Goal: Task Accomplishment & Management: Use online tool/utility

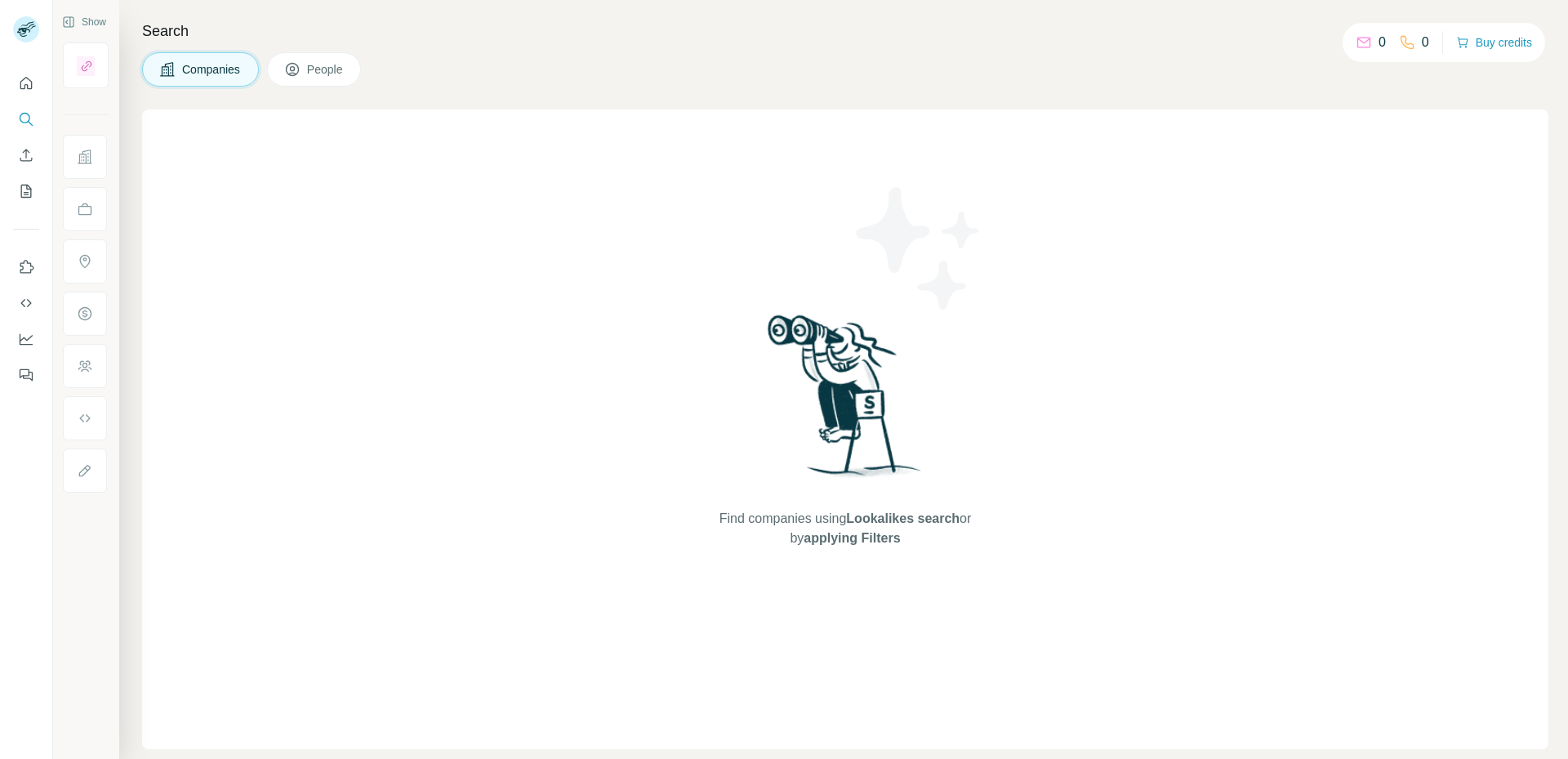
click at [340, 75] on span "People" at bounding box center [325, 69] width 38 height 17
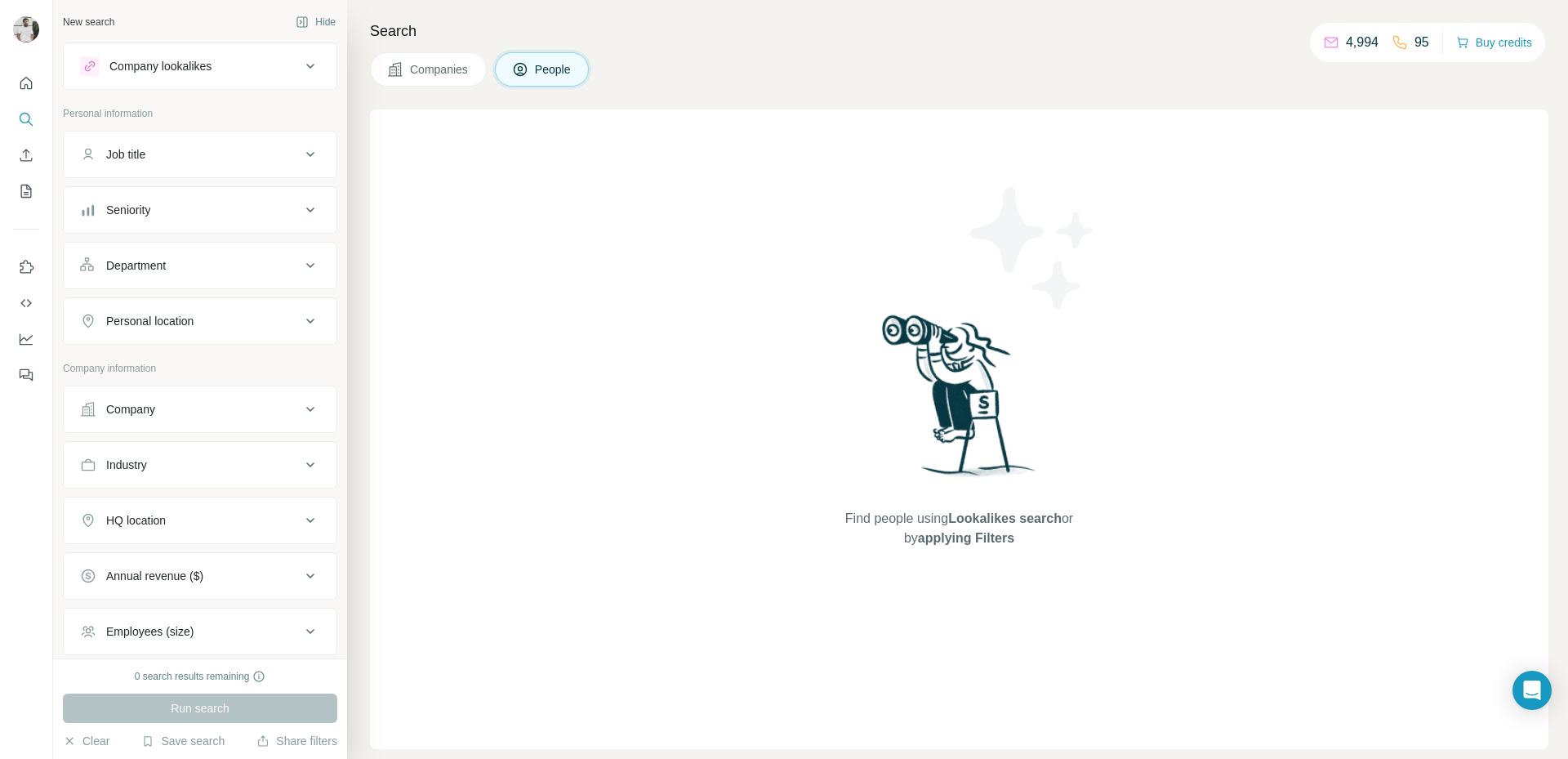
click at [389, 87] on div "Search Companies People Find people using Lookalikes search or by applying Filt…" at bounding box center [958, 379] width 1221 height 759
click at [401, 73] on icon at bounding box center [395, 69] width 14 height 14
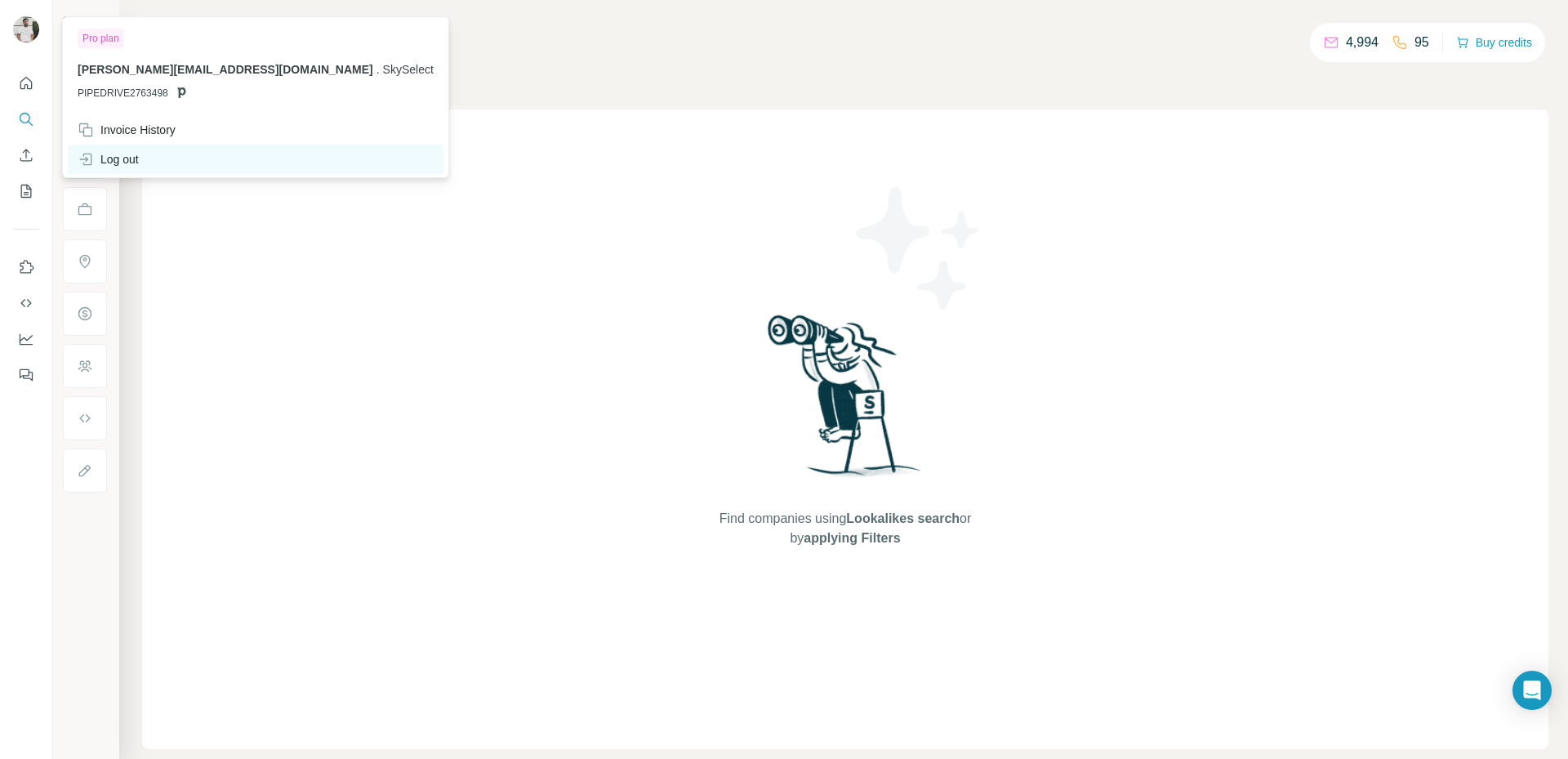
click at [142, 159] on div "Log out" at bounding box center [256, 159] width 376 height 30
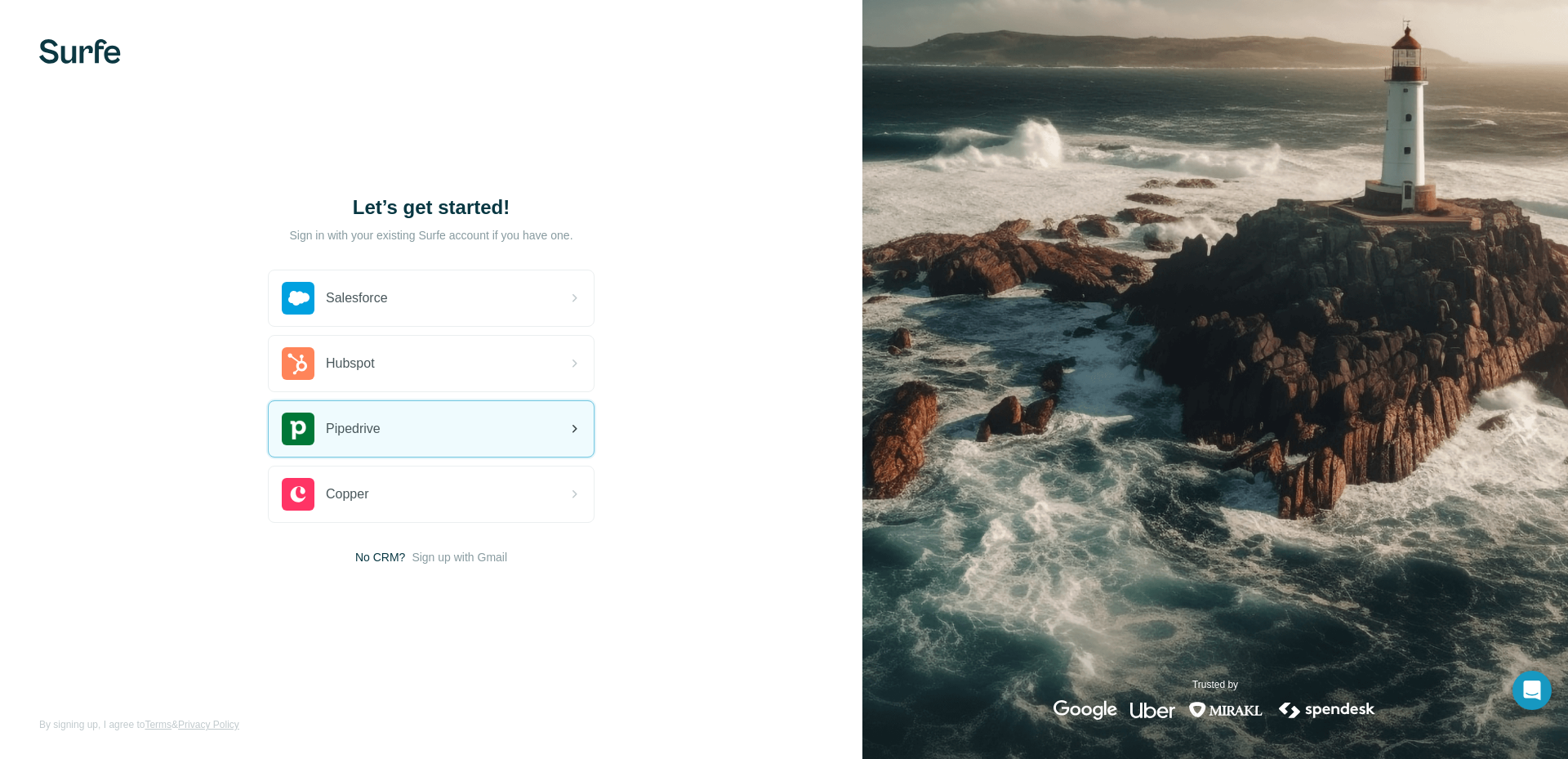
click at [442, 412] on div "Pipedrive" at bounding box center [431, 428] width 325 height 55
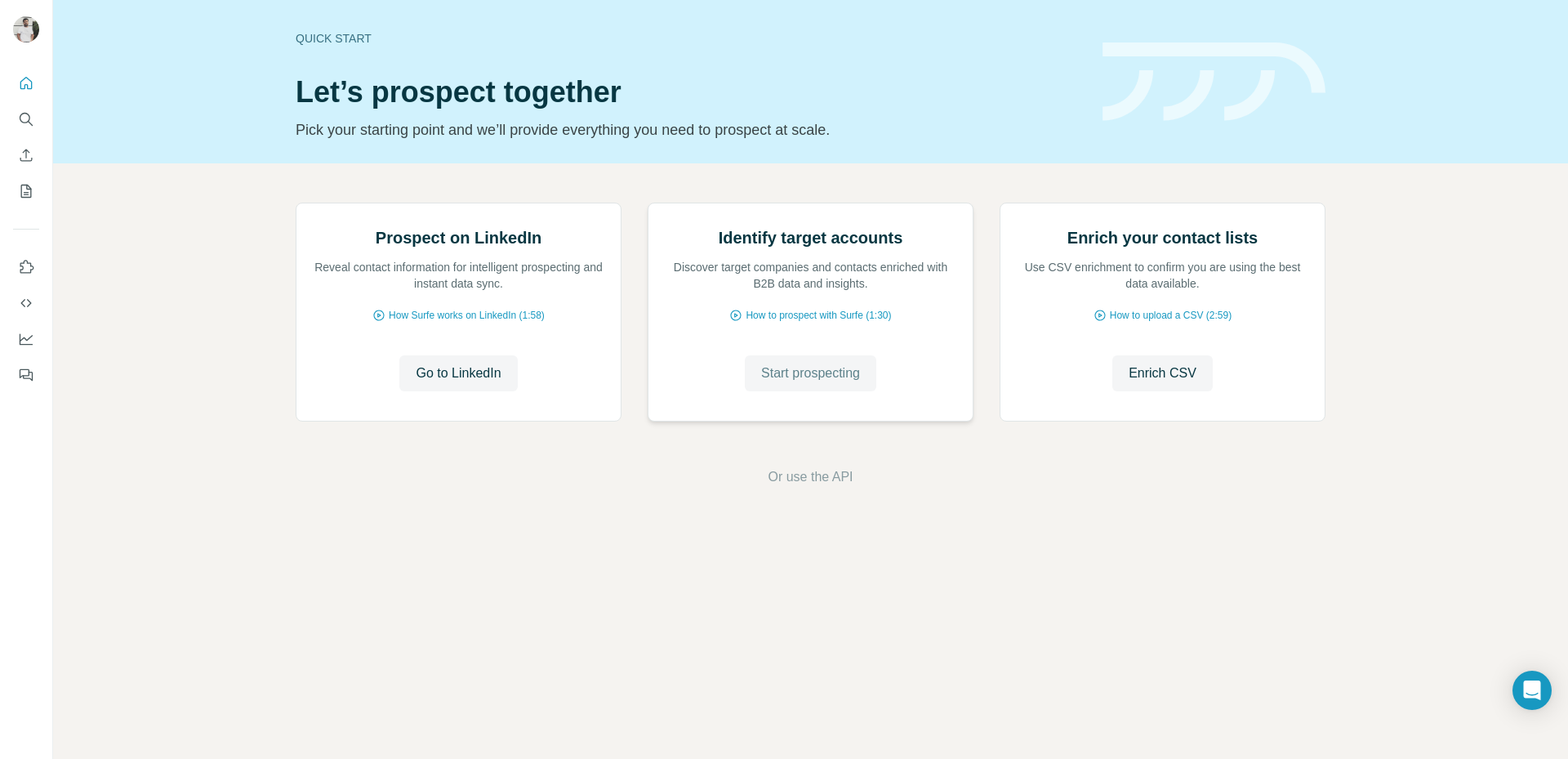
click at [815, 383] on span "Start prospecting" at bounding box center [811, 373] width 99 height 20
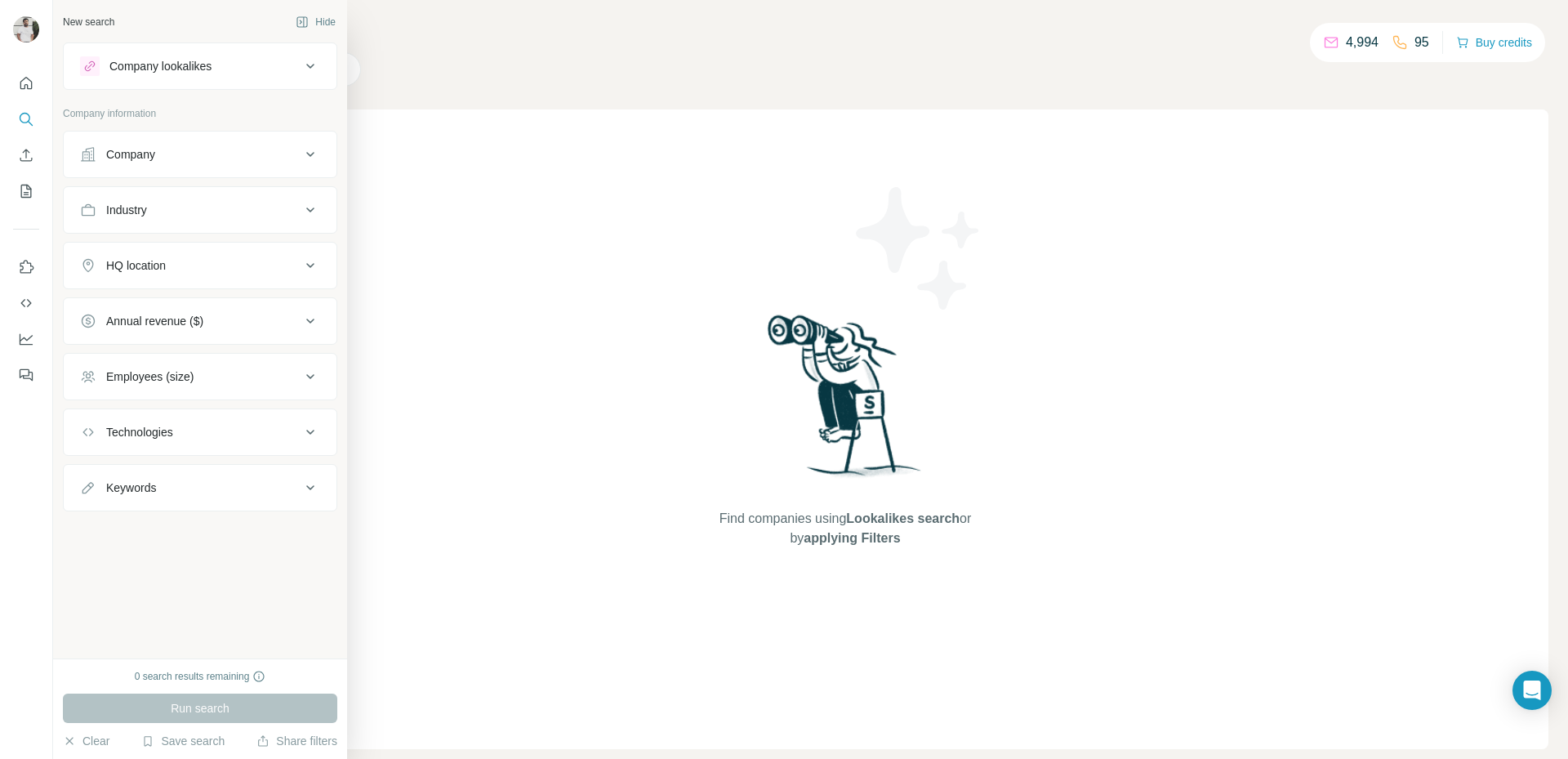
click at [143, 28] on div "New search Hide" at bounding box center [200, 22] width 274 height 25
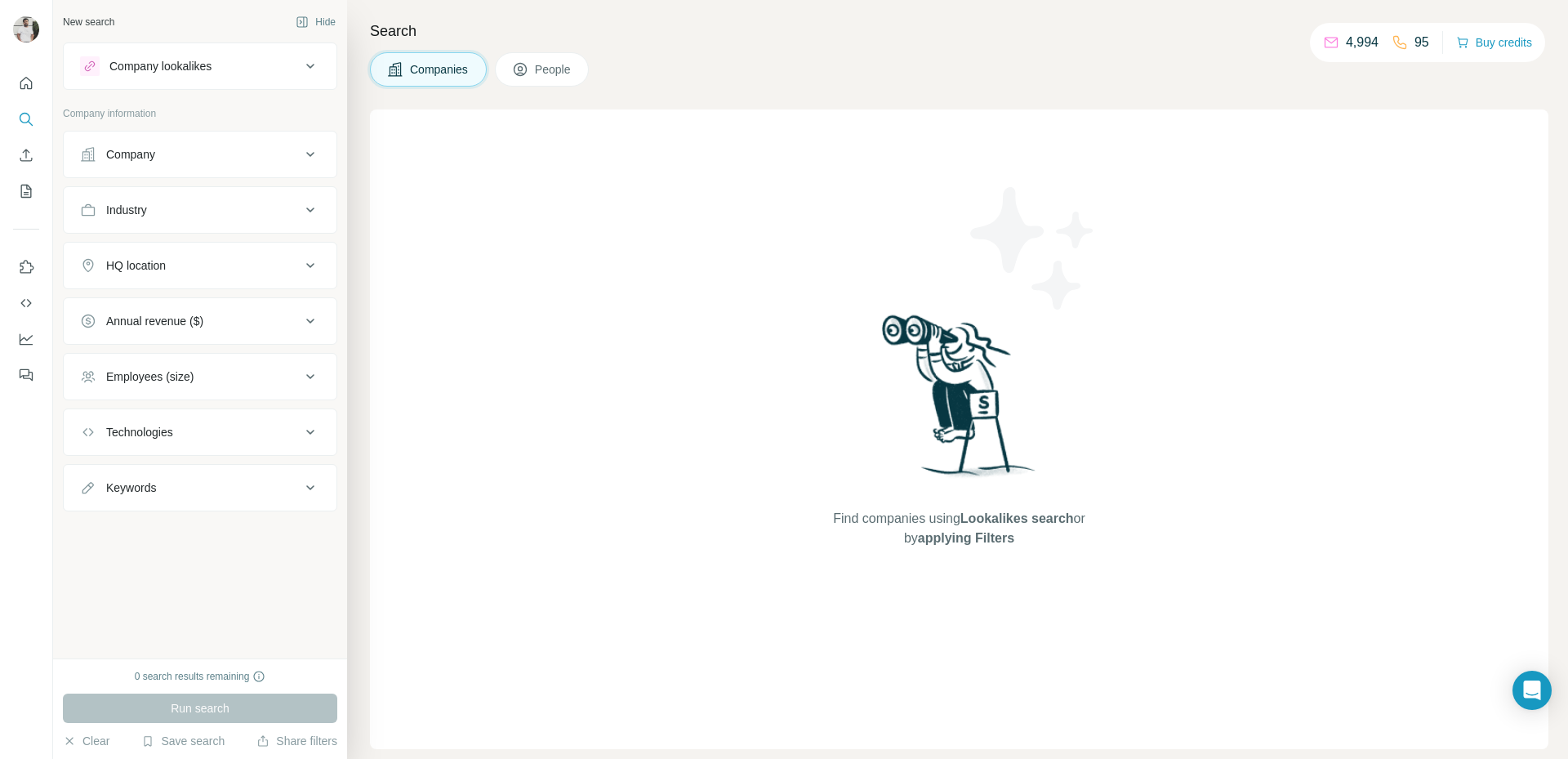
drag, startPoint x: 1334, startPoint y: 49, endPoint x: 1095, endPoint y: 235, distance: 302.8
click at [1441, 53] on div "4,994 95 Buy credits" at bounding box center [1428, 43] width 235 height 40
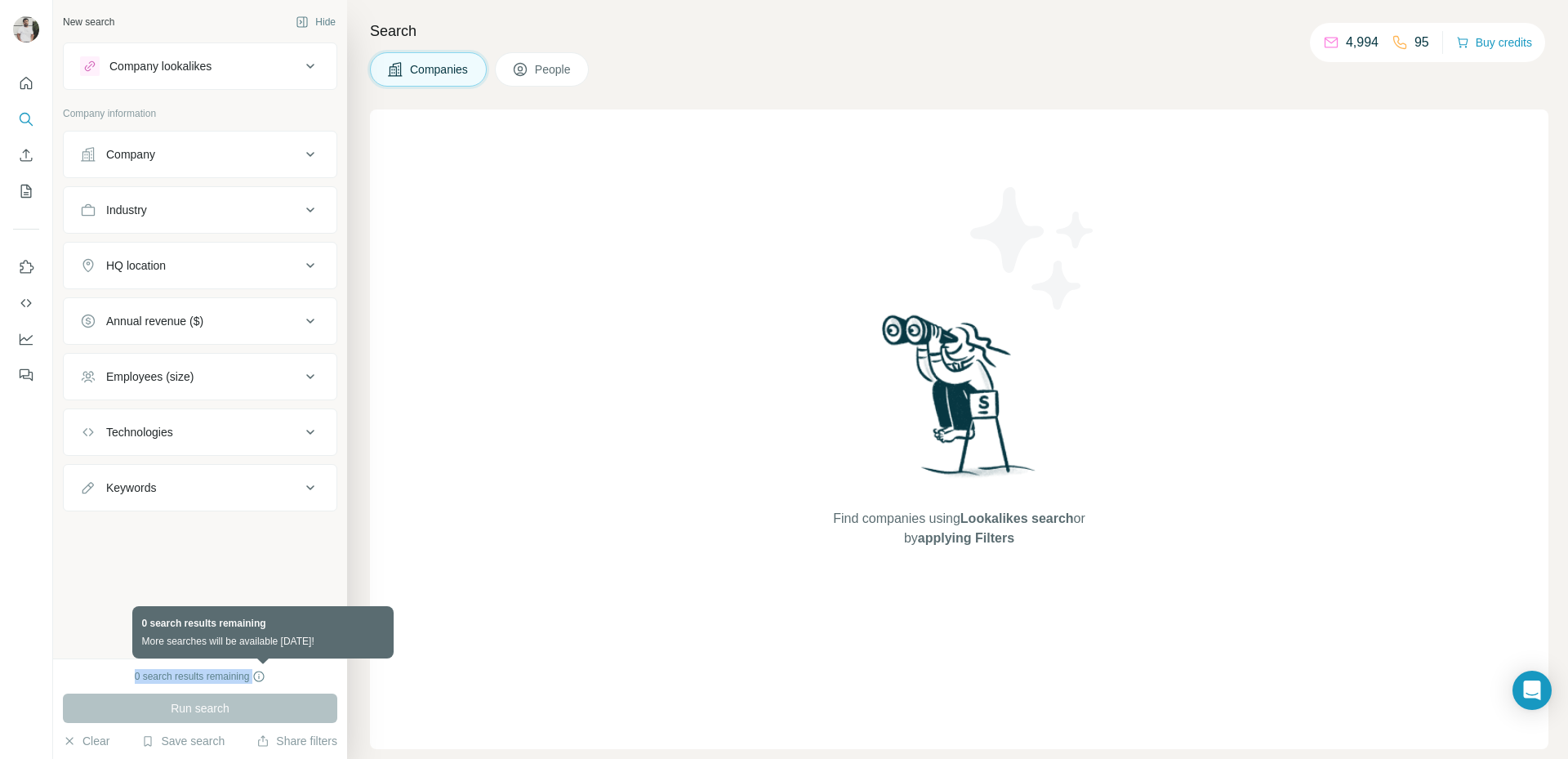
drag, startPoint x: 128, startPoint y: 677, endPoint x: 259, endPoint y: 670, distance: 131.2
click at [259, 670] on div "0 search results remaining" at bounding box center [200, 676] width 274 height 15
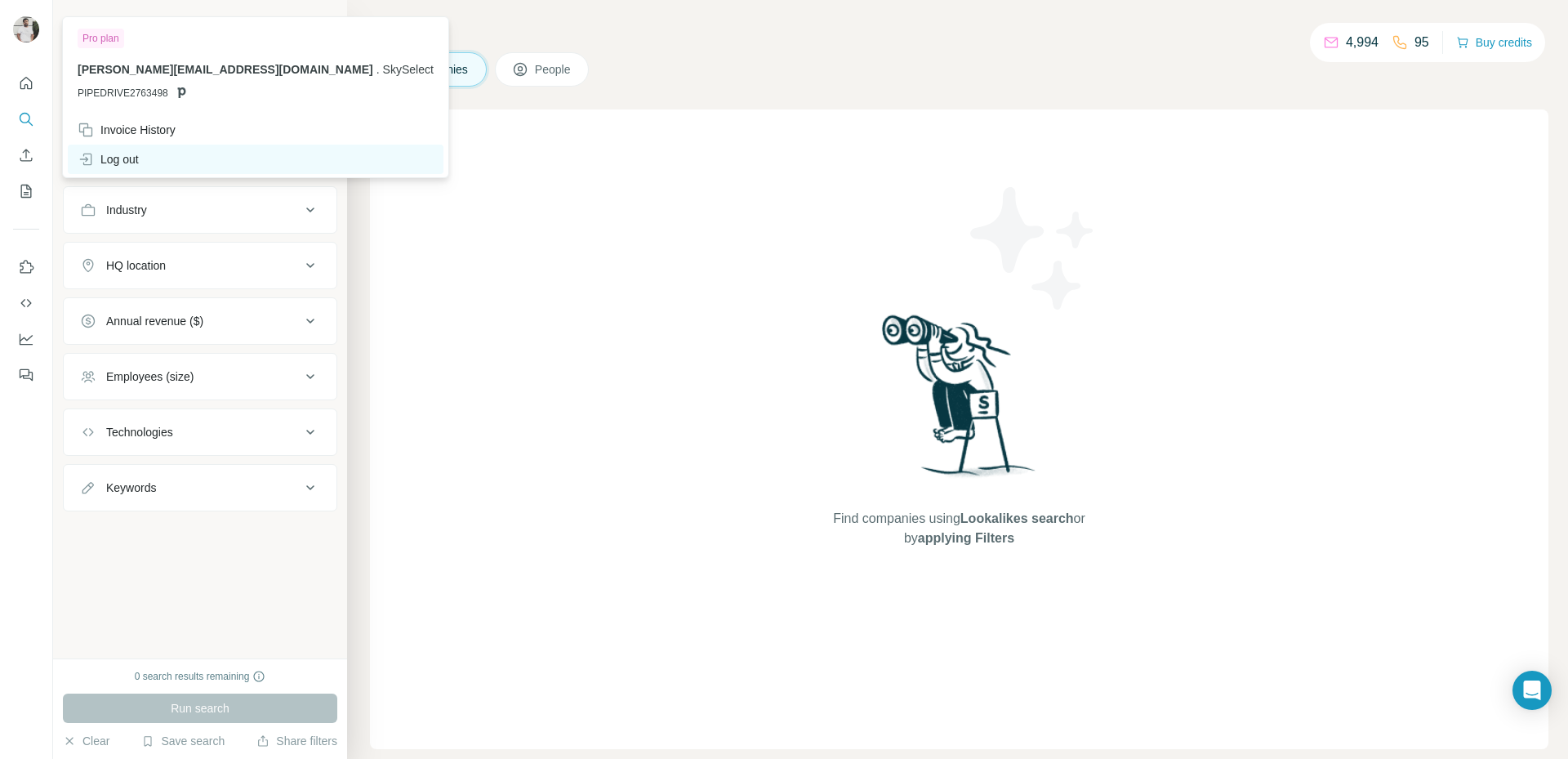
click at [120, 151] on div "Log out" at bounding box center [108, 159] width 61 height 17
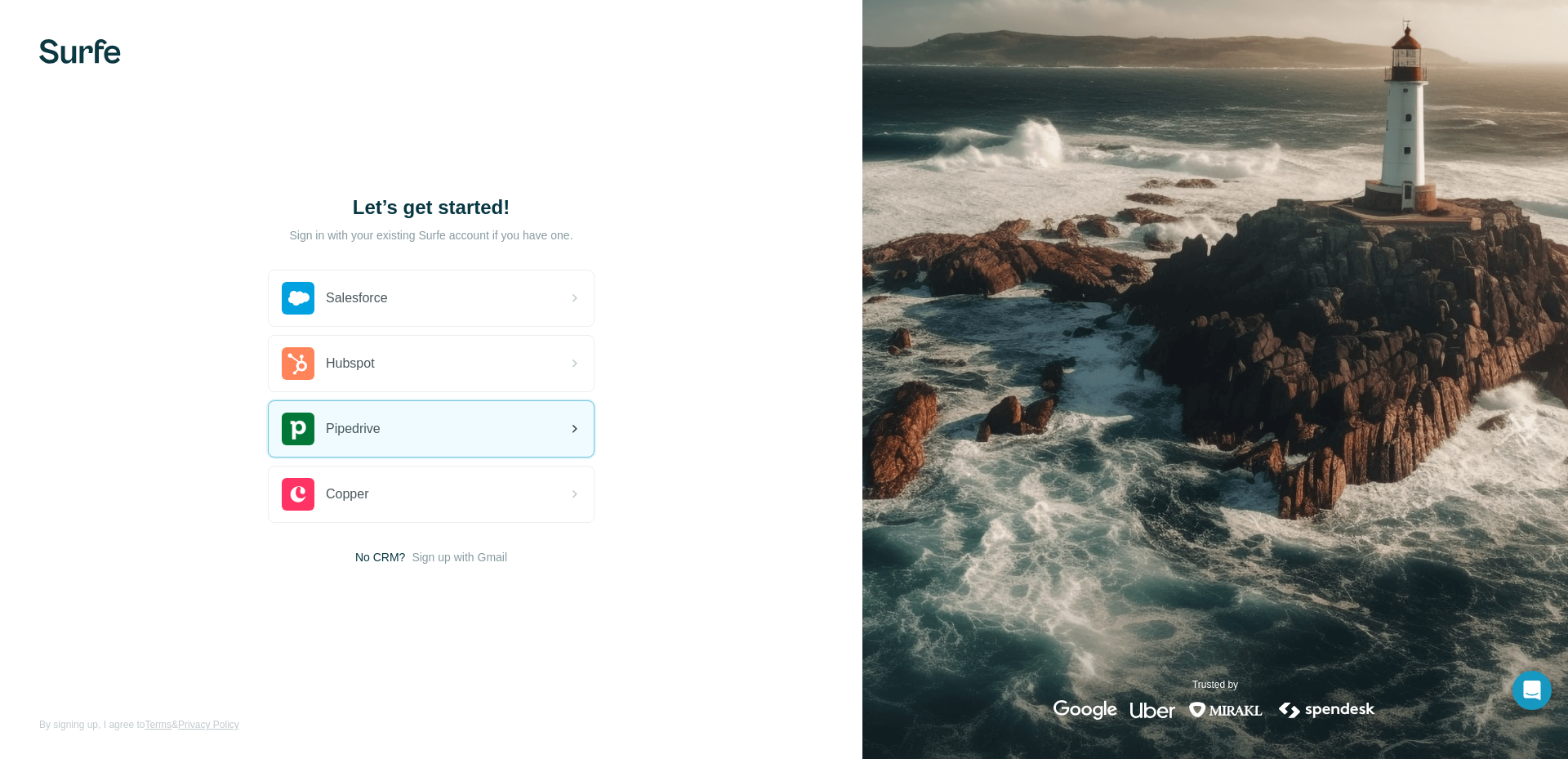
click at [377, 431] on span "Pipedrive" at bounding box center [352, 429] width 54 height 20
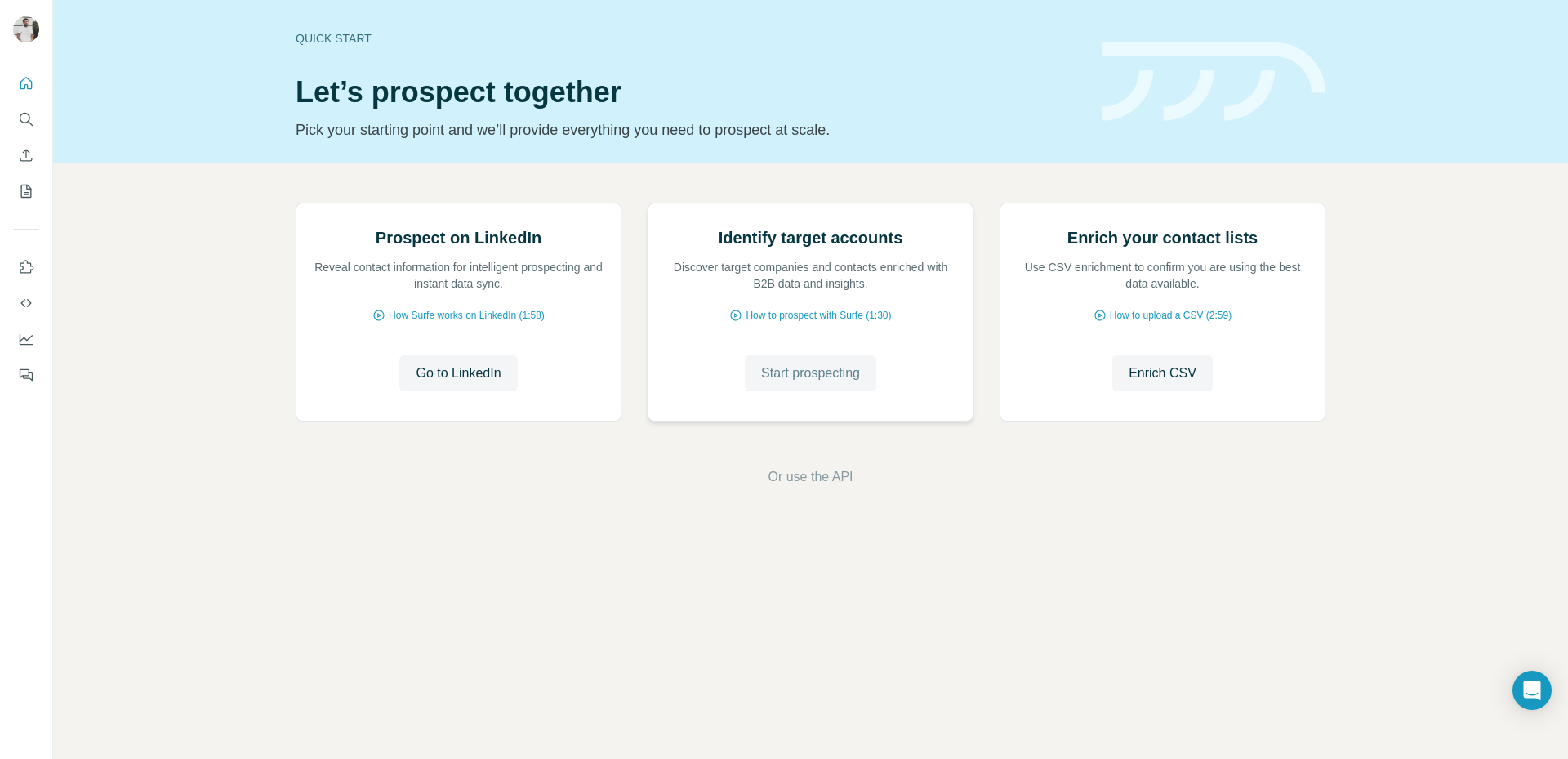
click at [784, 383] on span "Start prospecting" at bounding box center [811, 373] width 99 height 20
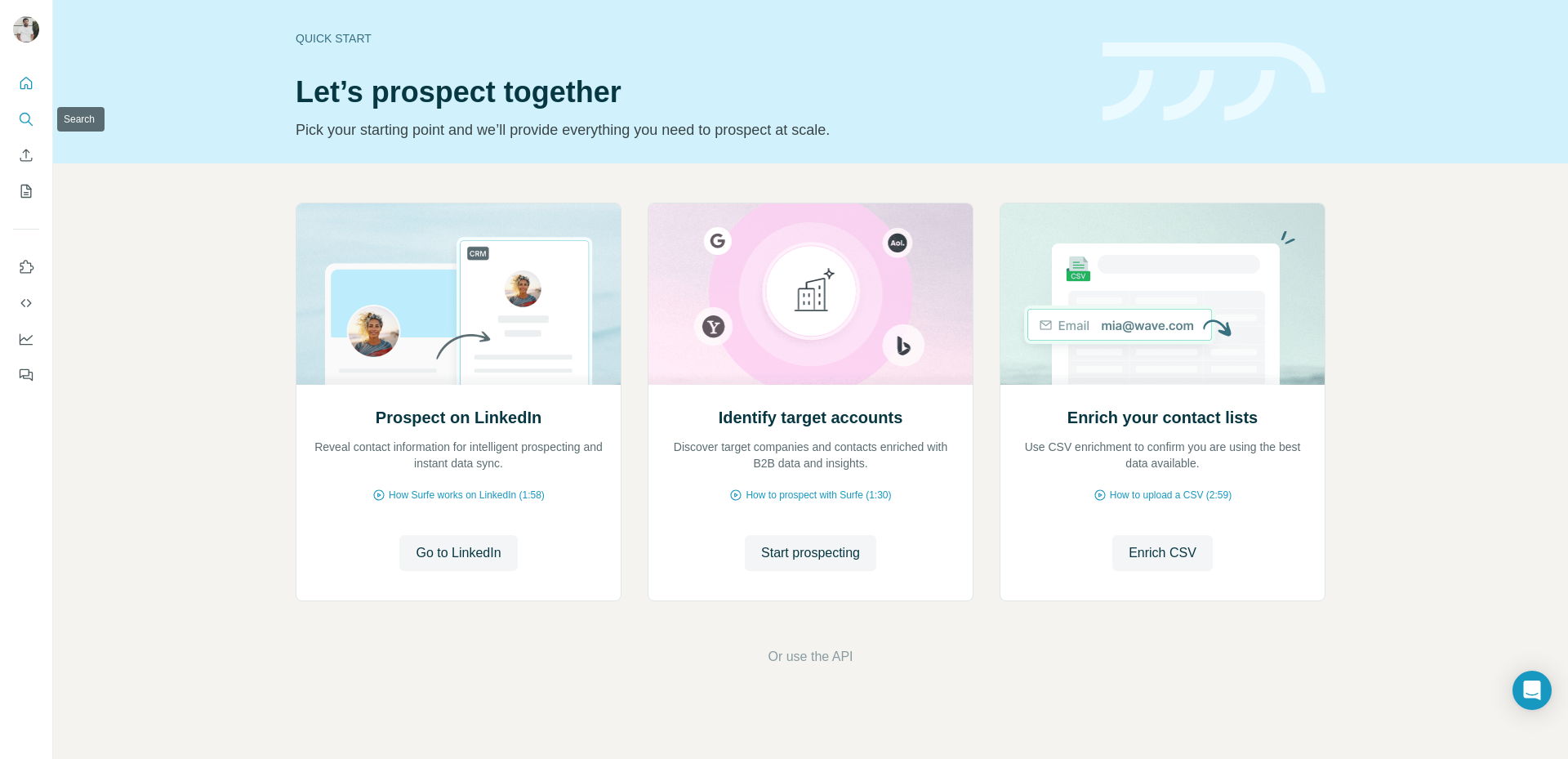
click at [21, 120] on icon "Search" at bounding box center [26, 119] width 17 height 17
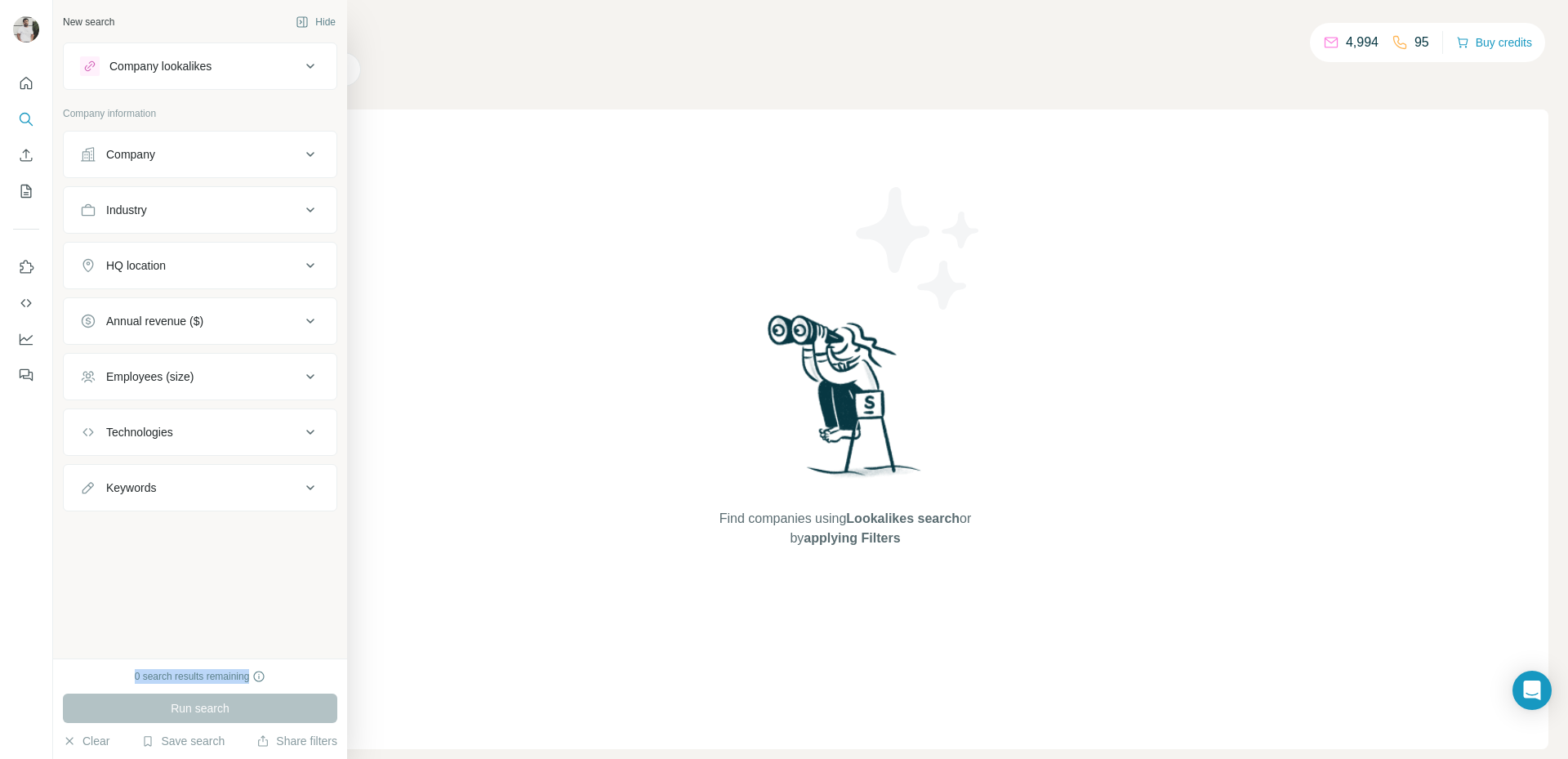
drag, startPoint x: 125, startPoint y: 673, endPoint x: 254, endPoint y: 662, distance: 129.5
click at [254, 662] on div "0 search results remaining Run search Clear Save search Share filters" at bounding box center [200, 710] width 294 height 101
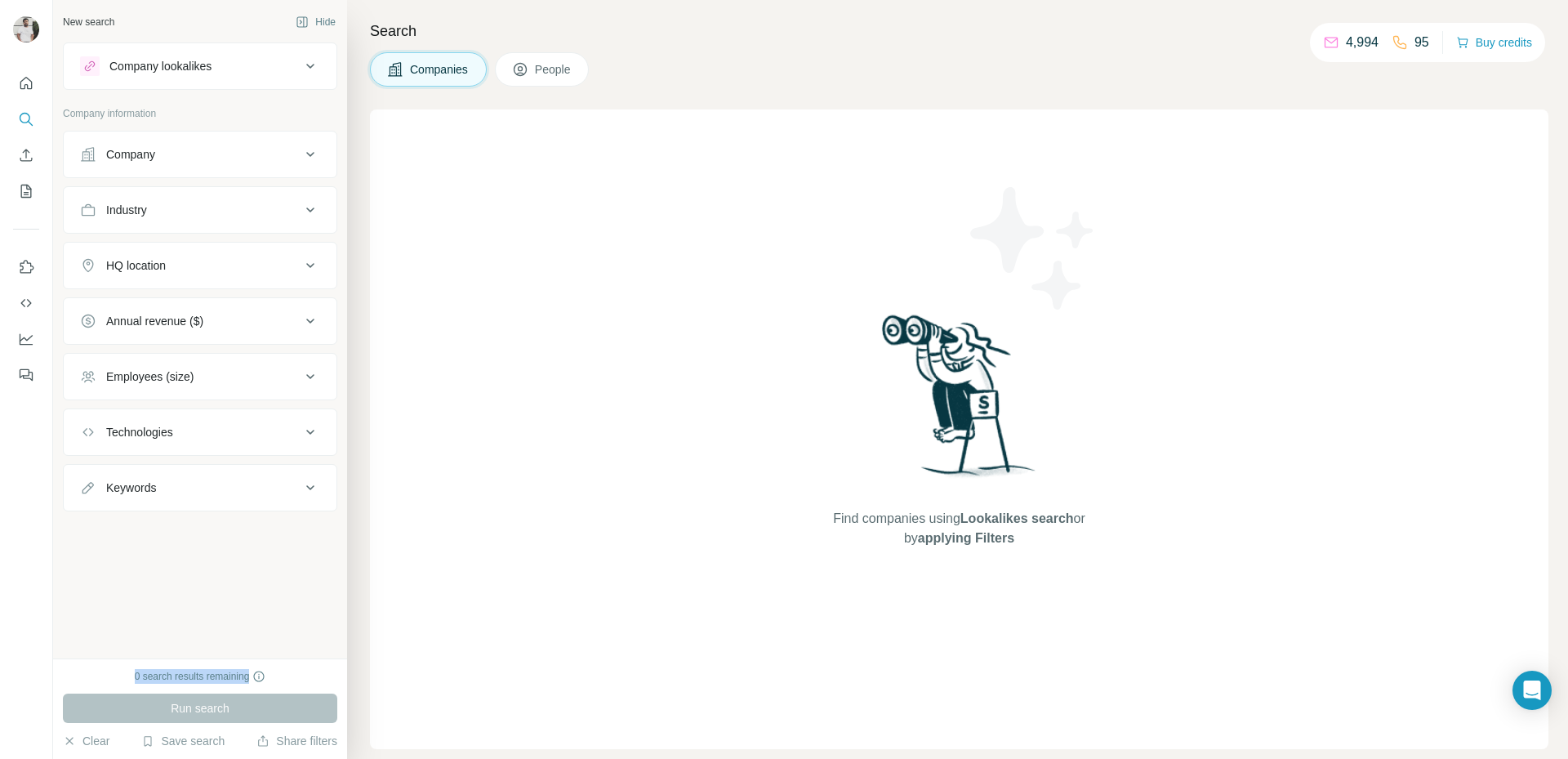
click at [246, 157] on div "Company" at bounding box center [190, 154] width 221 height 17
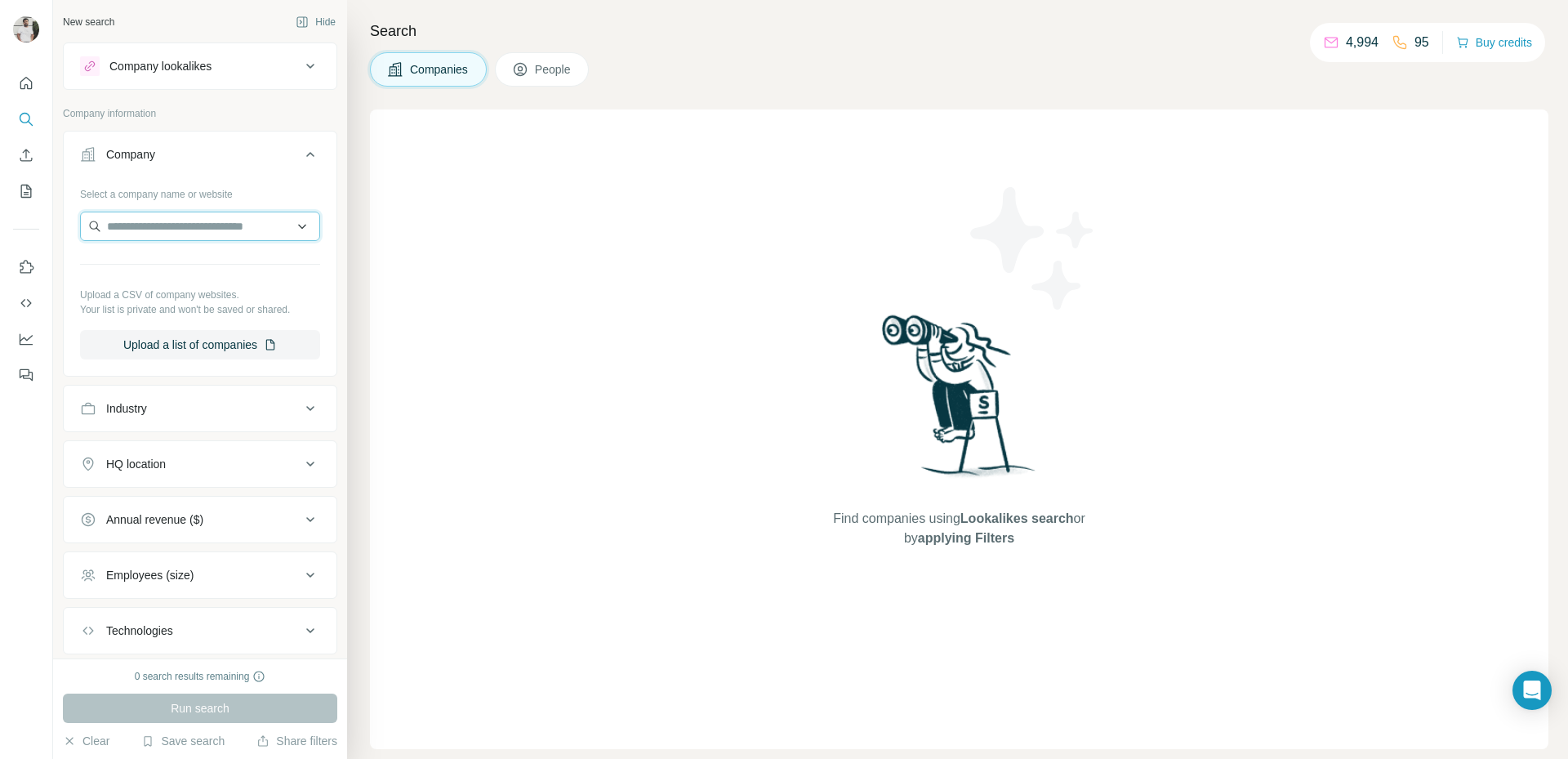
click at [209, 228] on input "text" at bounding box center [200, 227] width 240 height 30
type input "**********"
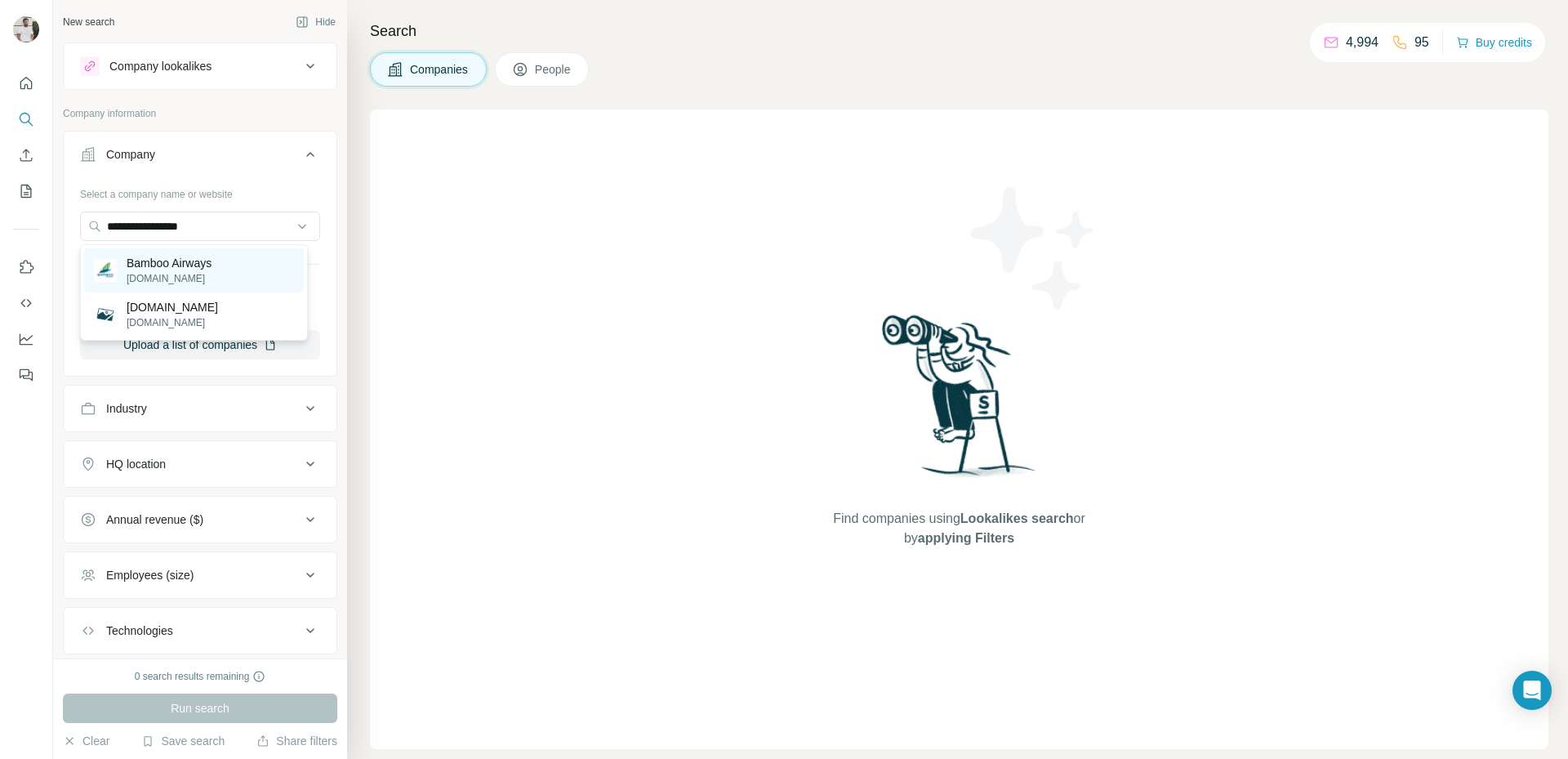
click at [189, 279] on p "bambooairways.com" at bounding box center [169, 278] width 85 height 15
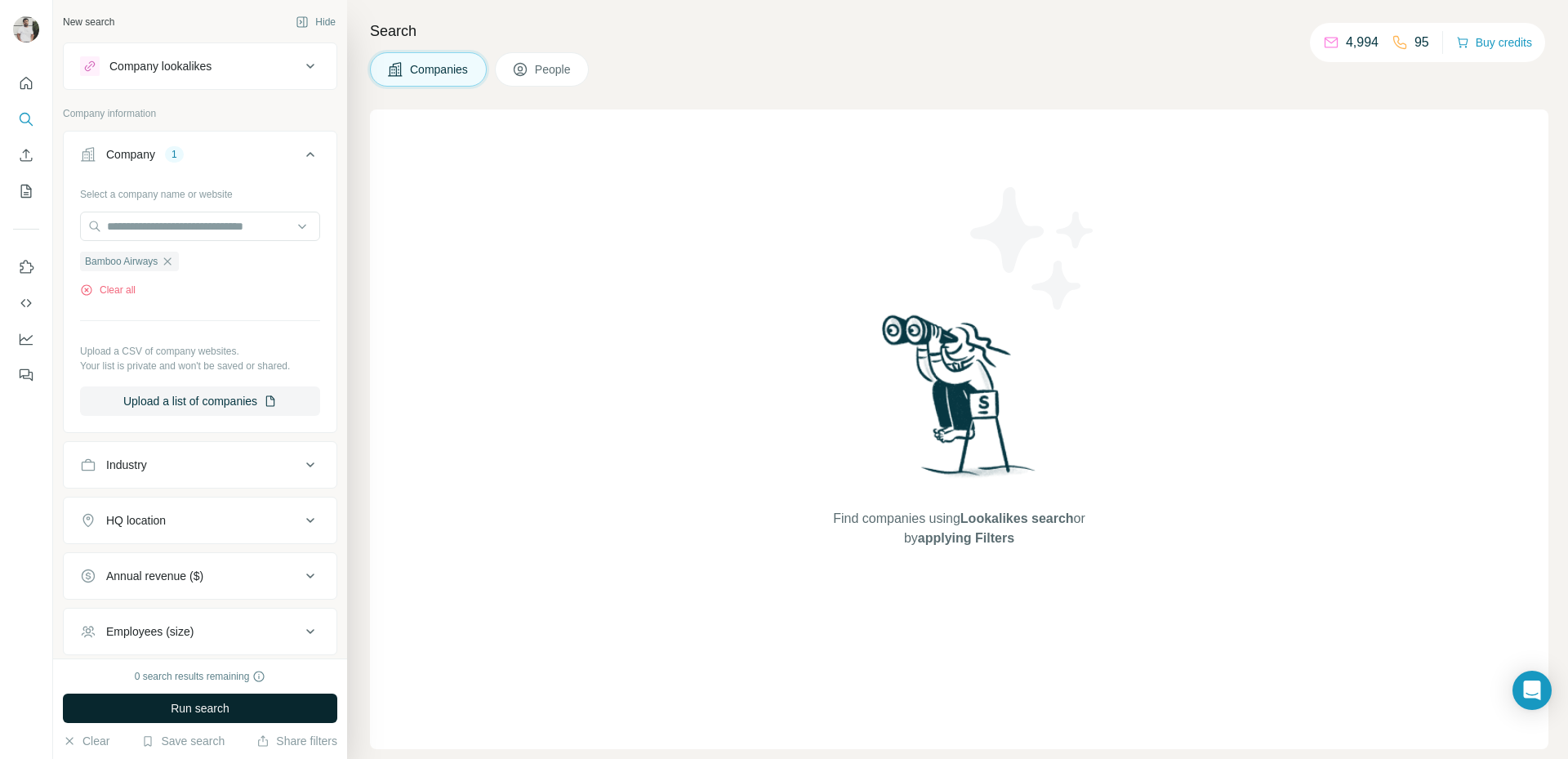
click at [198, 695] on button "Run search" at bounding box center [200, 709] width 274 height 30
click at [195, 704] on span "Run search" at bounding box center [200, 709] width 58 height 17
